Goal: Transaction & Acquisition: Purchase product/service

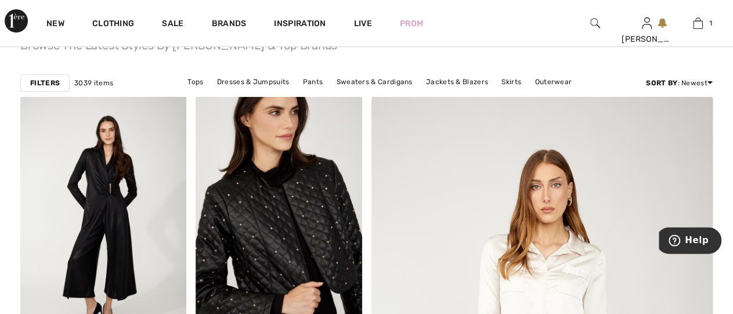
scroll to position [7, 0]
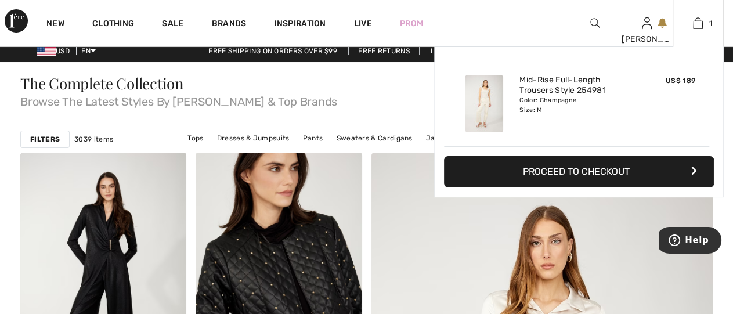
click at [487, 101] on img at bounding box center [484, 103] width 38 height 57
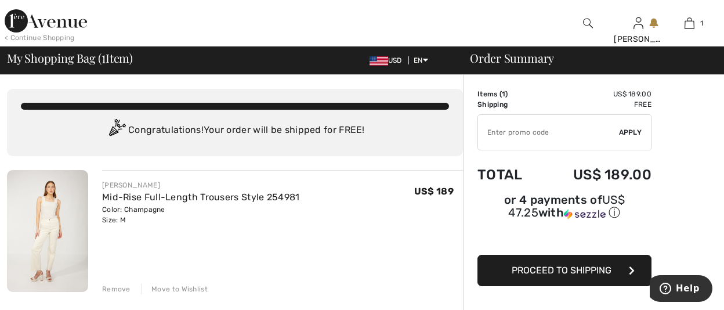
click at [35, 195] on img at bounding box center [47, 231] width 81 height 122
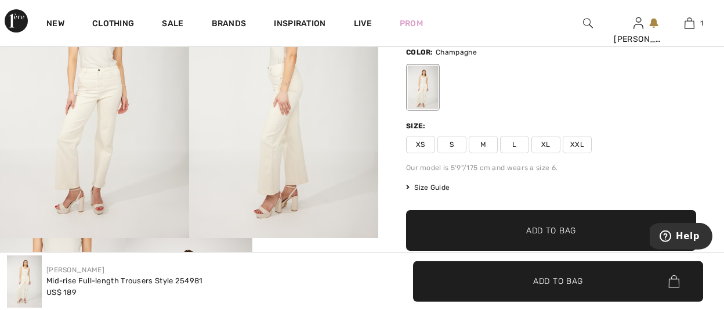
scroll to position [121, 0]
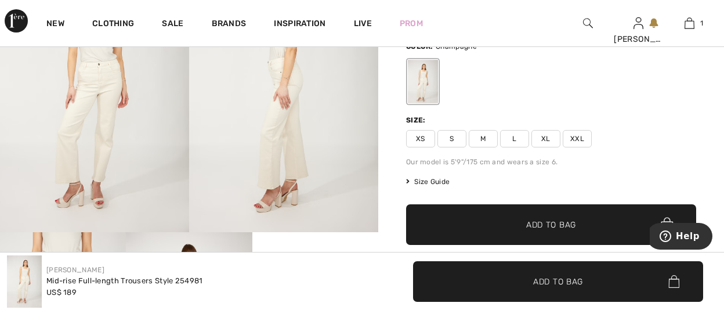
click at [438, 182] on span "Size Guide" at bounding box center [428, 181] width 44 height 10
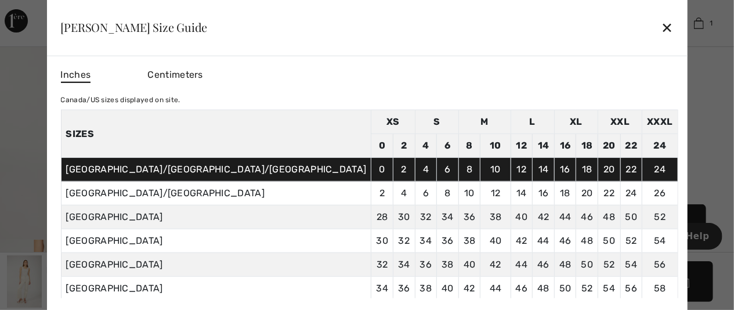
click at [661, 30] on div "✕" at bounding box center [667, 27] width 12 height 24
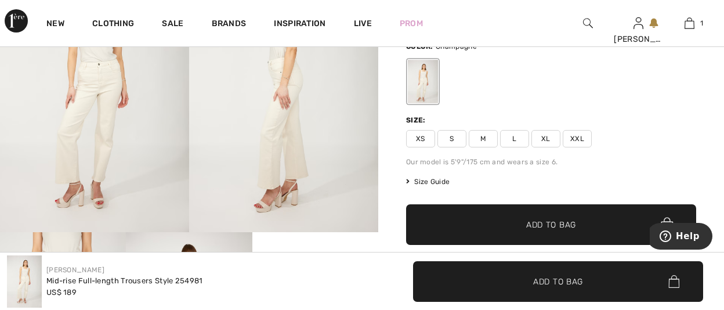
click at [455, 140] on span "S" at bounding box center [451, 138] width 29 height 17
click at [538, 223] on span "Add to Bag" at bounding box center [551, 225] width 50 height 12
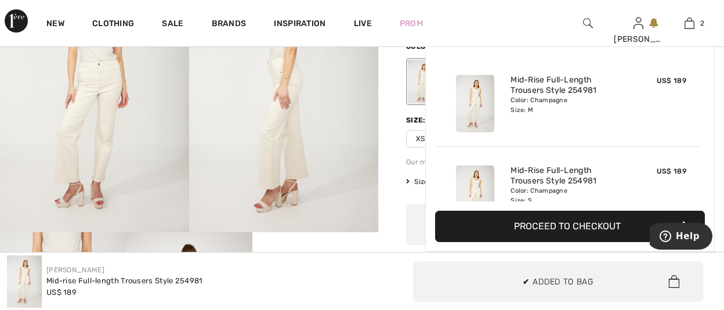
scroll to position [35, 0]
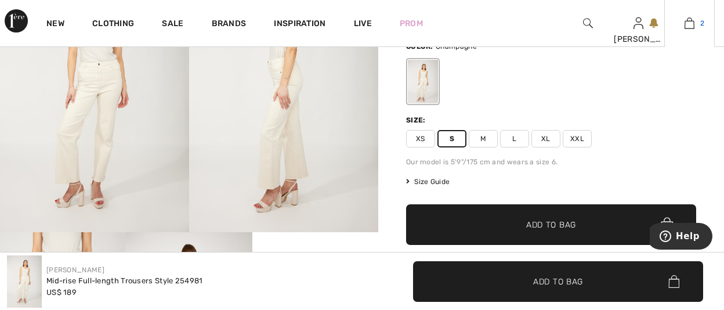
click at [688, 26] on img at bounding box center [690, 23] width 10 height 14
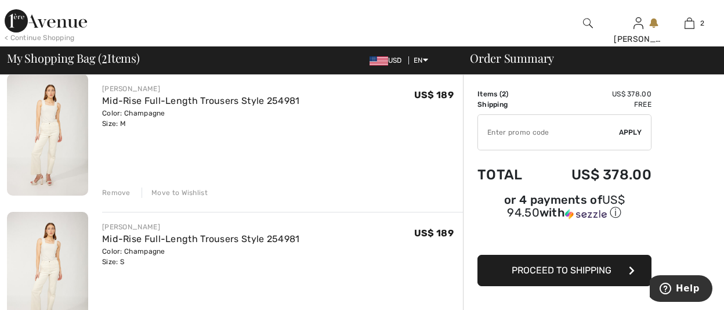
scroll to position [91, 0]
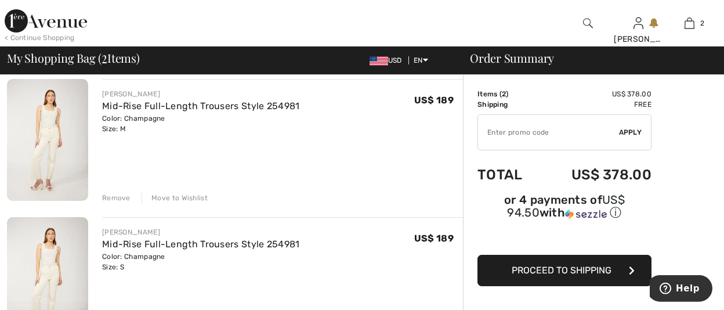
click at [538, 133] on input "TEXT" at bounding box center [548, 132] width 141 height 35
type input "NEW15"
click at [633, 133] on span "Apply" at bounding box center [630, 132] width 23 height 10
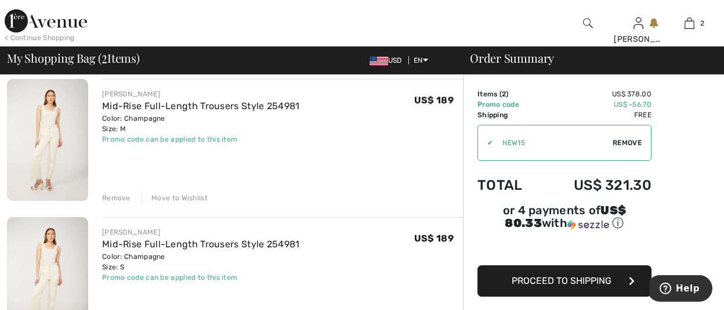
click at [111, 200] on div "Remove" at bounding box center [116, 198] width 28 height 10
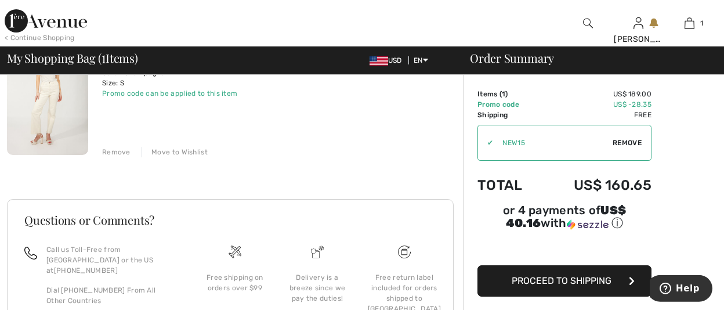
scroll to position [150, 0]
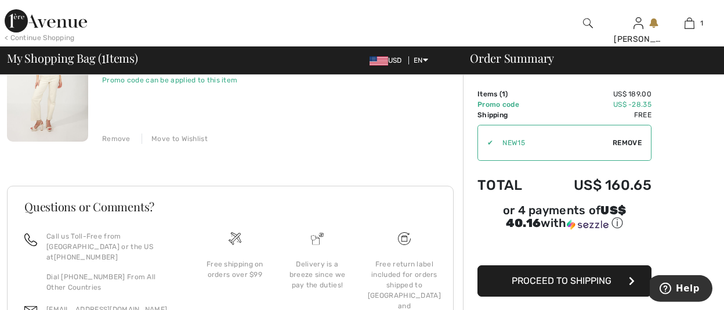
click at [562, 278] on span "Proceed to Shipping" at bounding box center [562, 280] width 100 height 11
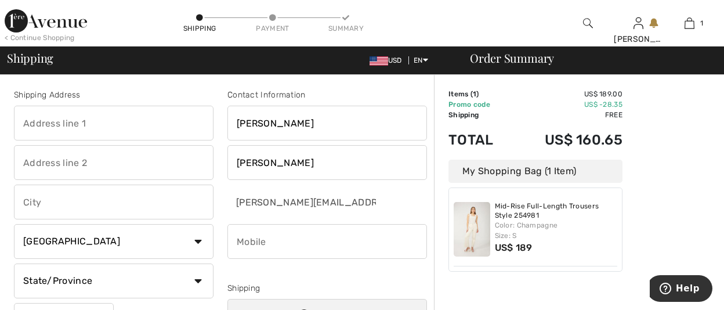
click at [130, 121] on input "text" at bounding box center [114, 123] width 200 height 35
type input "[STREET_ADDRESS][PERSON_NAME]"
type input "NORTH LAS VEGAS"
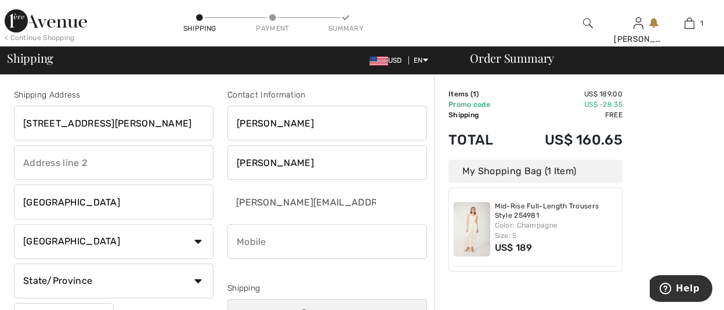
select select "US"
type input "89031-1507"
type input "9512001508"
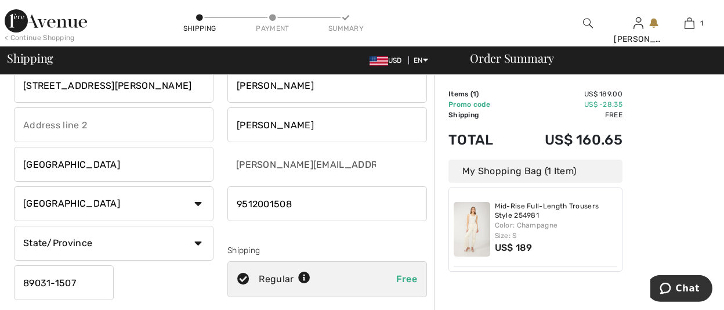
scroll to position [39, 0]
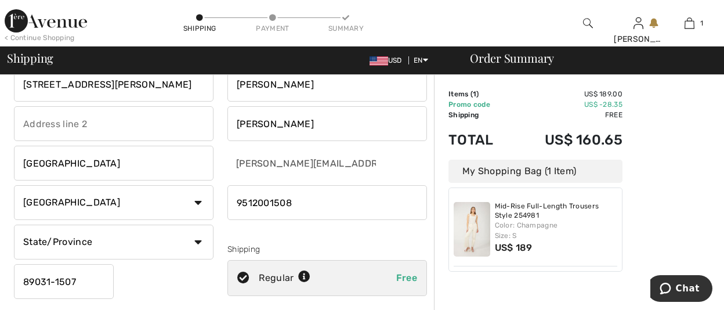
click at [14, 225] on select "State/Province Alabama Alaska American Samoa Arizona Arkansas California Colora…" at bounding box center [114, 242] width 200 height 35
select select "NV"
click option "Nevada" at bounding box center [0, 0] width 0 height 0
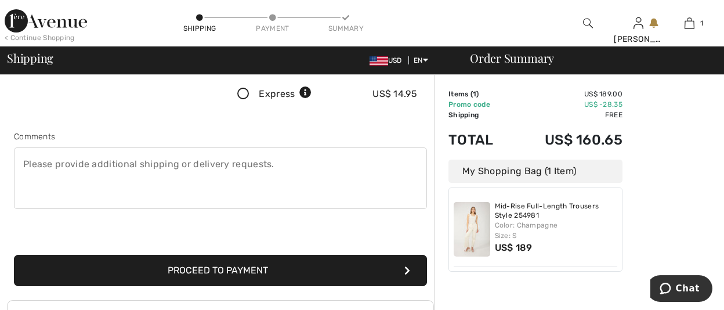
scroll to position [290, 0]
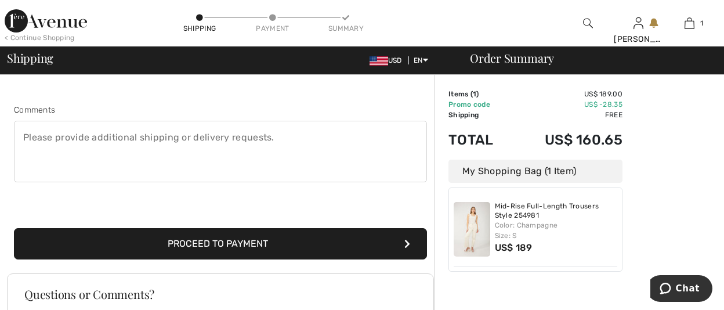
click at [335, 241] on button "Proceed to Payment" at bounding box center [220, 243] width 413 height 31
click at [247, 237] on button "Proceed to Payment" at bounding box center [220, 243] width 413 height 31
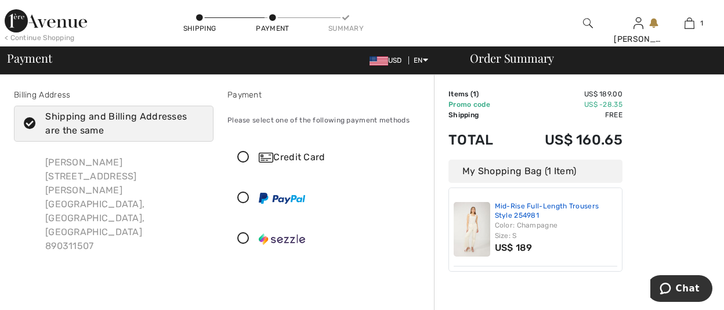
click at [551, 205] on link "Mid-Rise Full-Length Trousers Style 254981" at bounding box center [556, 211] width 123 height 18
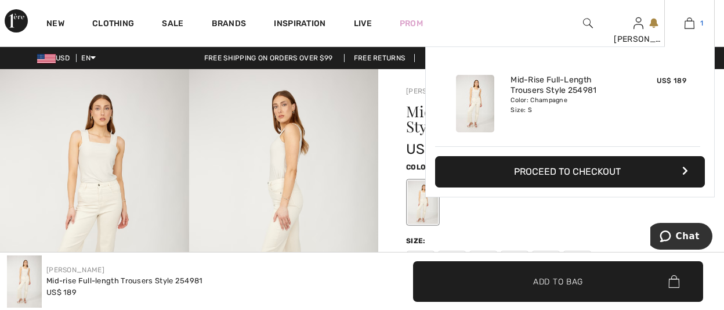
click at [691, 26] on img at bounding box center [690, 23] width 10 height 14
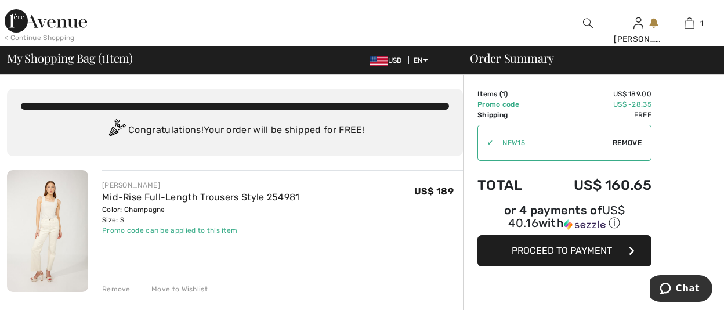
checkbox input "true"
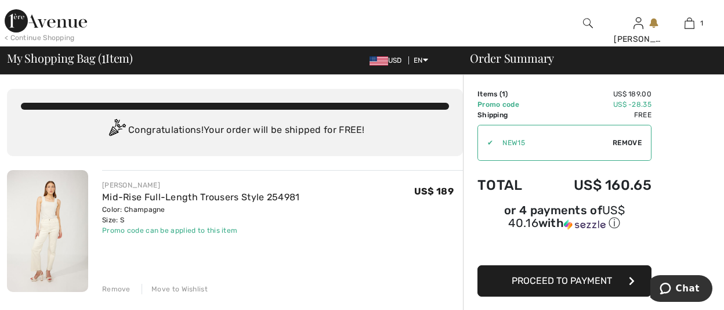
click at [596, 284] on span "Proceed to Payment" at bounding box center [562, 280] width 100 height 11
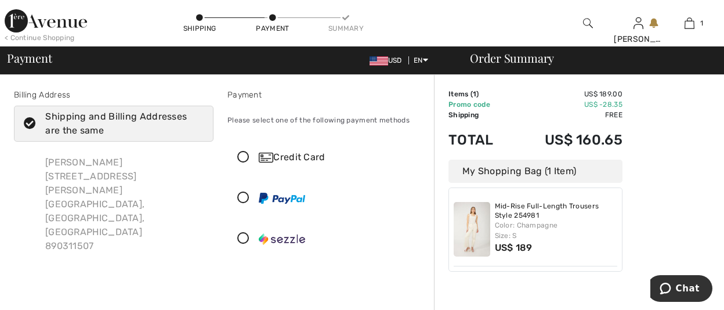
click at [302, 151] on div "Credit Card" at bounding box center [339, 157] width 160 height 14
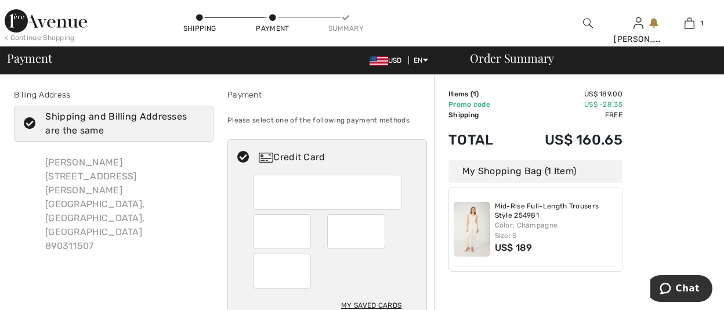
click at [299, 177] on div at bounding box center [327, 192] width 149 height 35
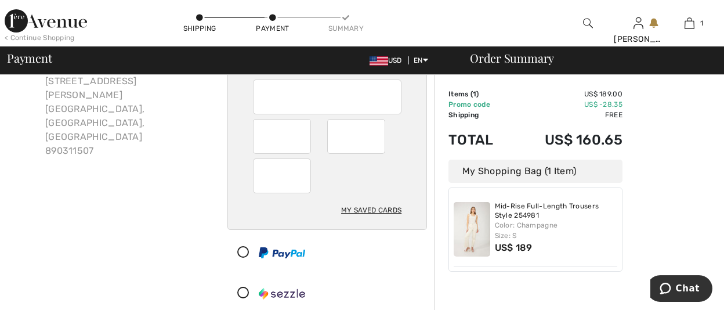
scroll to position [99, 0]
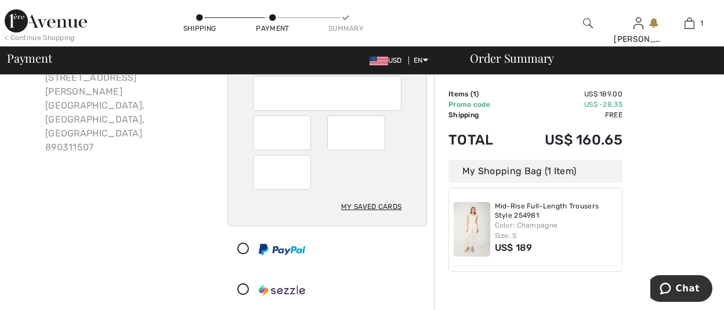
click at [379, 204] on div "My Saved Cards" at bounding box center [371, 207] width 60 height 20
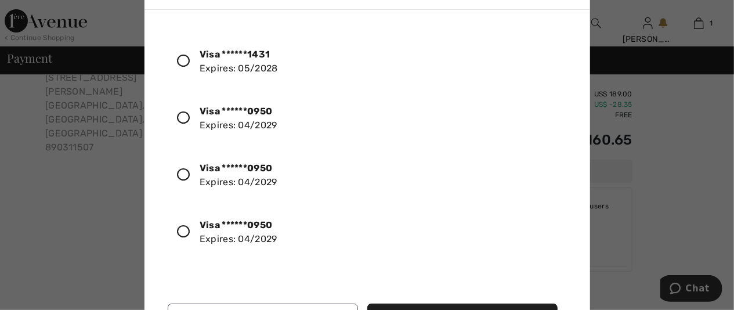
click at [379, 204] on div "Visa ******1431 Expires: 05/2028 Visa ******0950 Expires: 04/2029 Visa ******09…" at bounding box center [370, 158] width 404 height 261
drag, startPoint x: 569, startPoint y: 50, endPoint x: 561, endPoint y: 129, distance: 79.3
click at [703, 121] on div at bounding box center [367, 155] width 734 height 310
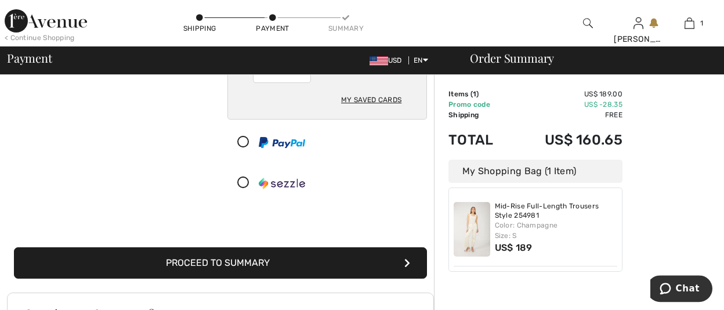
scroll to position [206, 0]
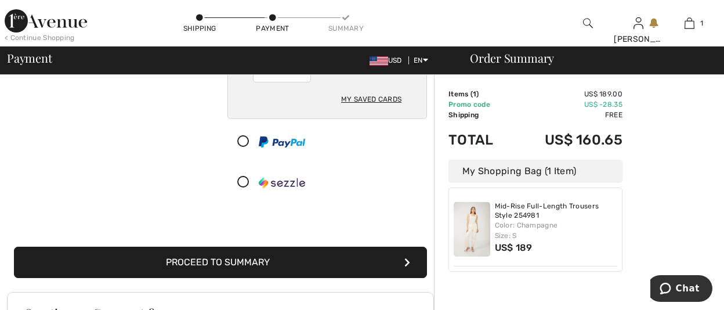
click at [244, 267] on button "Proceed to Summary" at bounding box center [220, 262] width 413 height 31
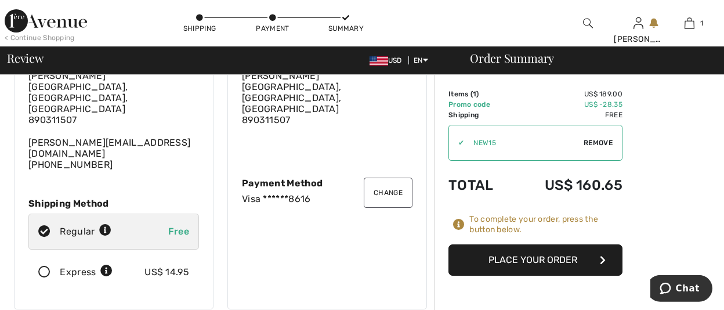
scroll to position [94, 0]
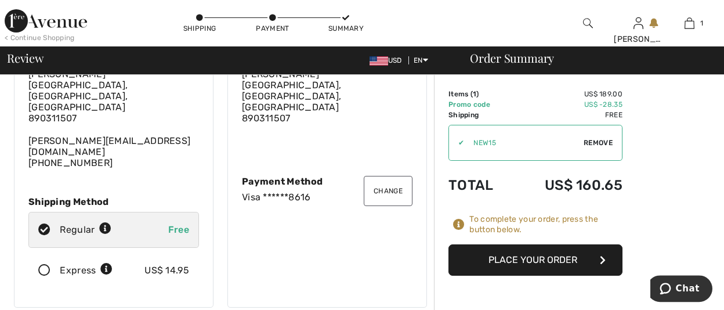
click at [517, 263] on button "Place Your Order" at bounding box center [535, 259] width 174 height 31
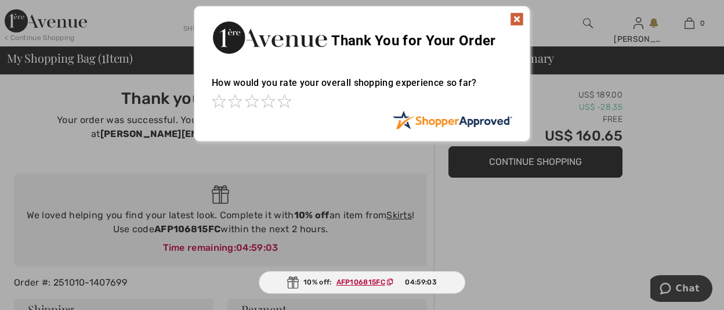
click at [513, 20] on img at bounding box center [517, 19] width 14 height 14
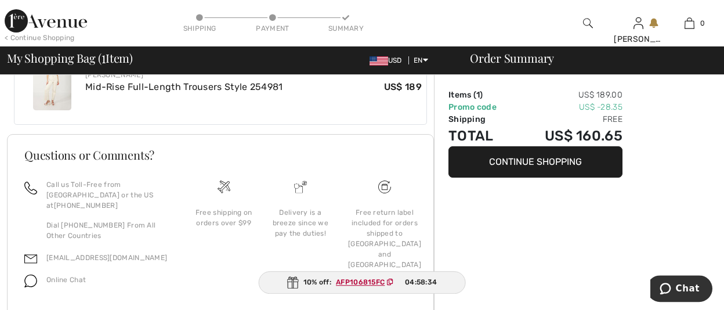
scroll to position [511, 0]
